Goal: Information Seeking & Learning: Check status

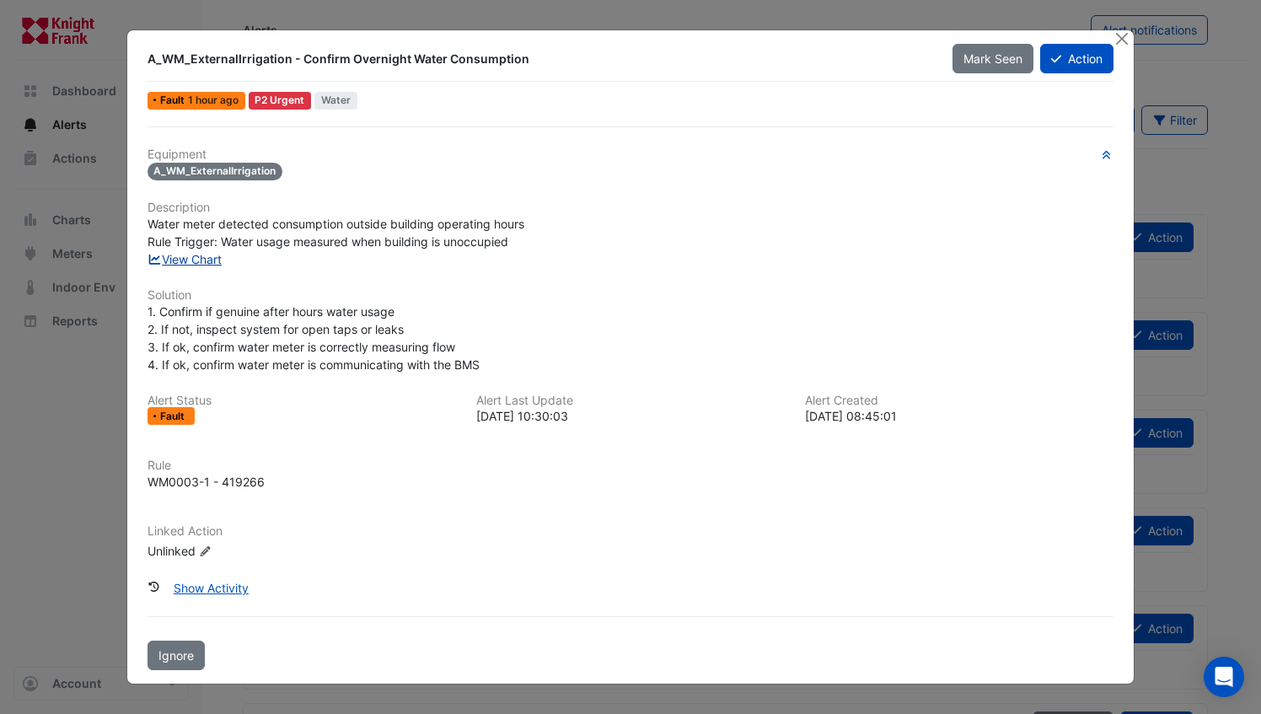
click at [169, 256] on link "View Chart" at bounding box center [184, 259] width 75 height 14
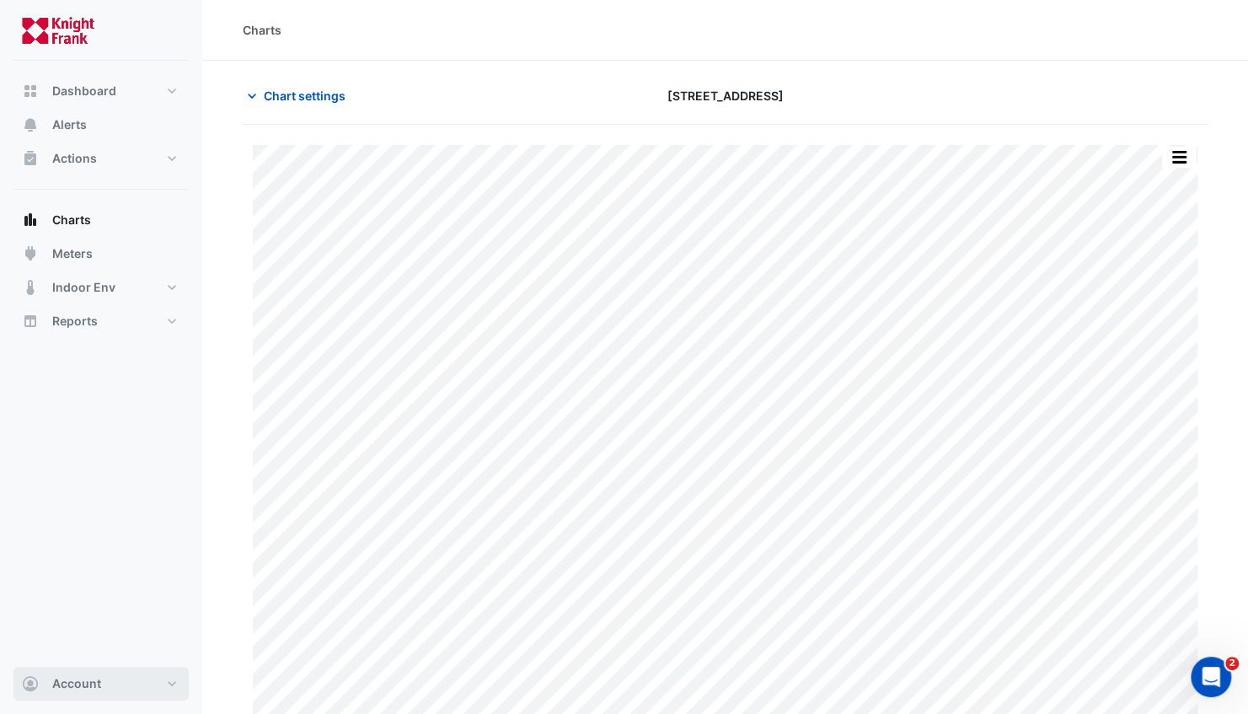
click at [54, 690] on span "Account" at bounding box center [76, 683] width 49 height 17
click at [63, 636] on link "Sign Out" at bounding box center [101, 642] width 160 height 34
